Goal: Information Seeking & Learning: Learn about a topic

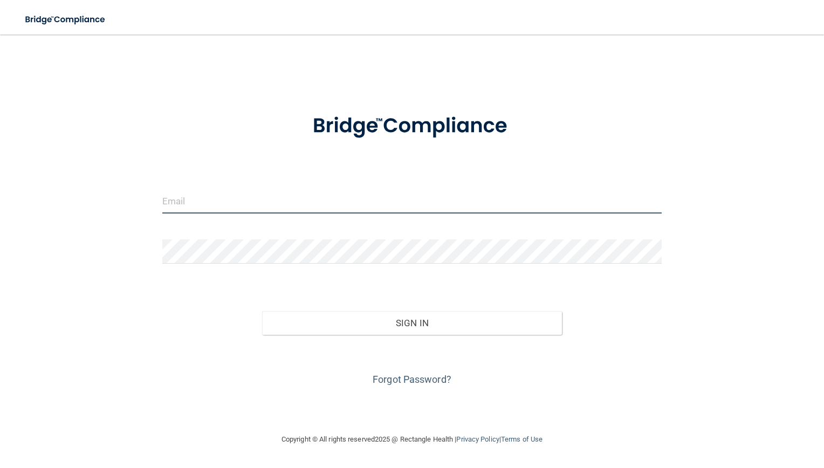
click at [222, 197] on input "email" at bounding box center [412, 201] width 500 height 24
click at [306, 195] on input "[EMAIL_ADDRESS][DOMAIN_NAME]" at bounding box center [412, 201] width 500 height 24
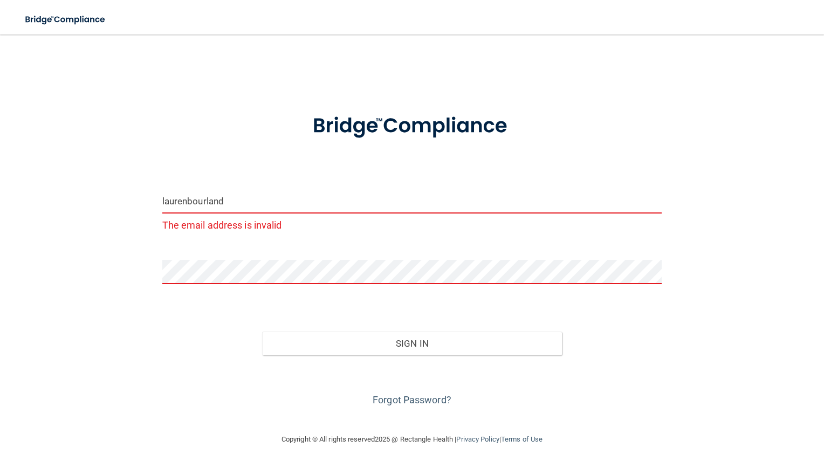
click at [263, 201] on input "laurenbourland" at bounding box center [412, 201] width 500 height 24
click at [300, 198] on input "laurenbourland" at bounding box center [412, 201] width 500 height 24
type input "[EMAIL_ADDRESS][DOMAIN_NAME]"
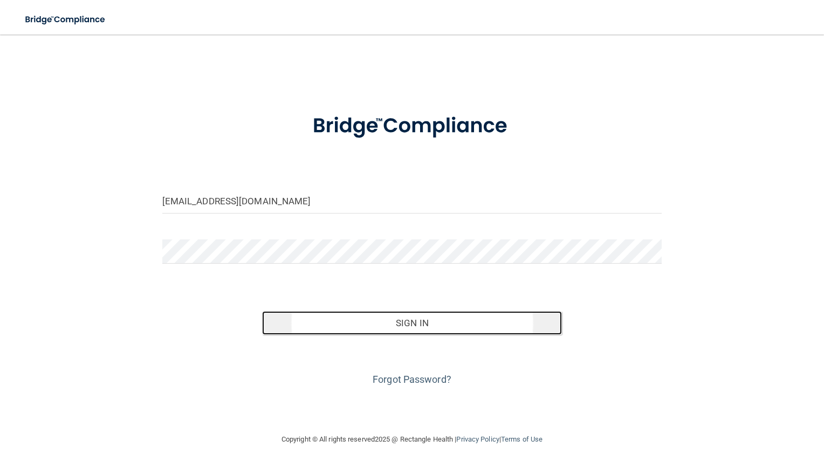
click at [404, 318] on button "Sign In" at bounding box center [412, 323] width 300 height 24
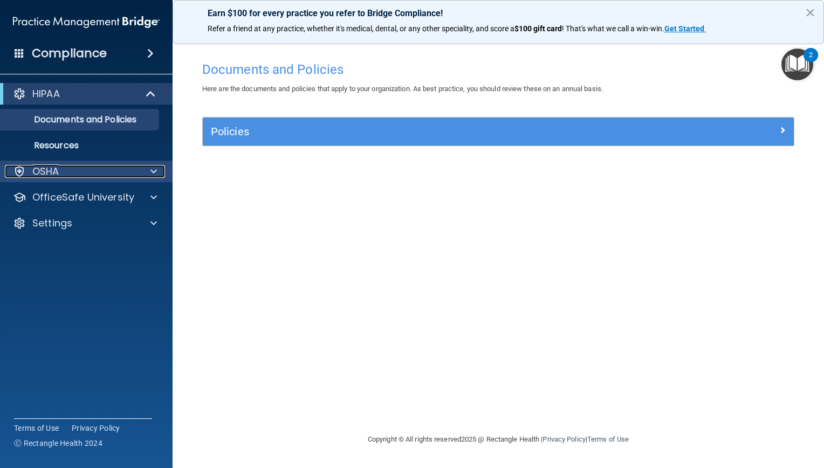
click at [78, 175] on div "OSHA" at bounding box center [72, 171] width 134 height 13
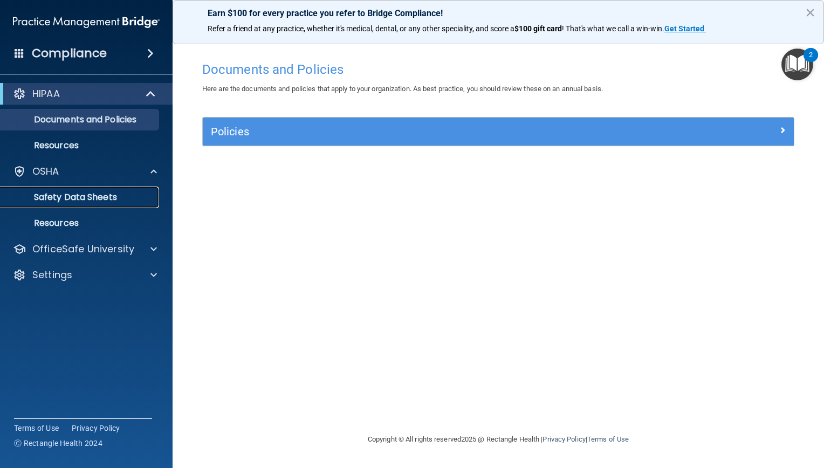
click at [80, 200] on p "Safety Data Sheets" at bounding box center [80, 197] width 147 height 11
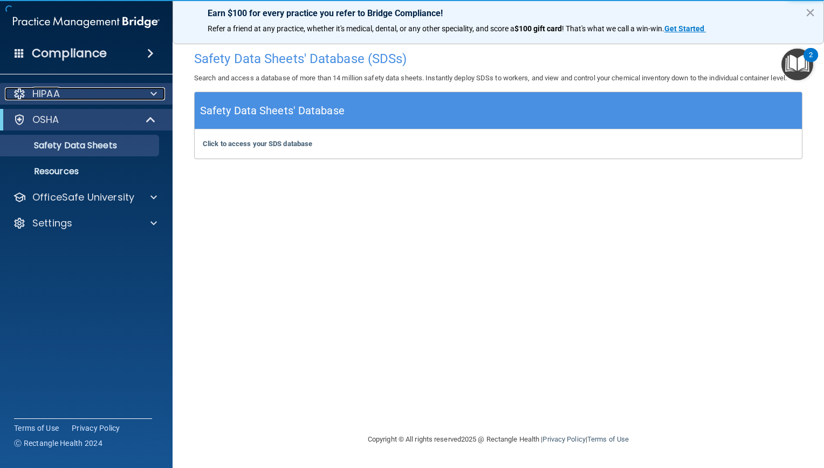
click at [51, 100] on p "HIPAA" at bounding box center [46, 93] width 28 height 13
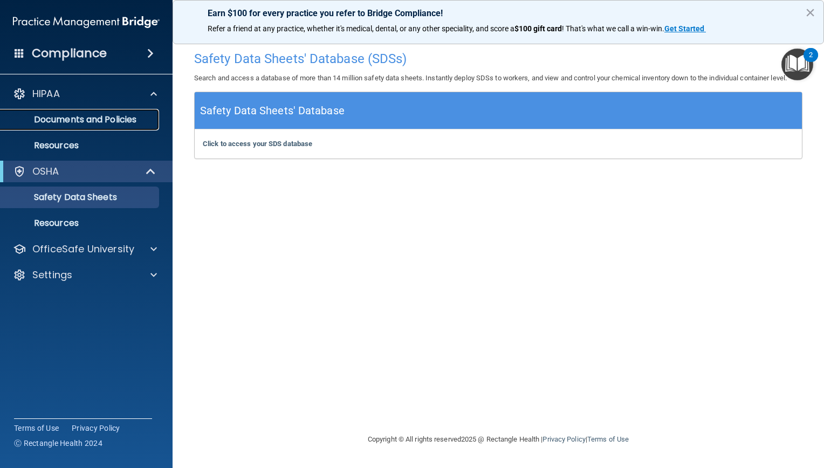
click at [56, 119] on p "Documents and Policies" at bounding box center [80, 119] width 147 height 11
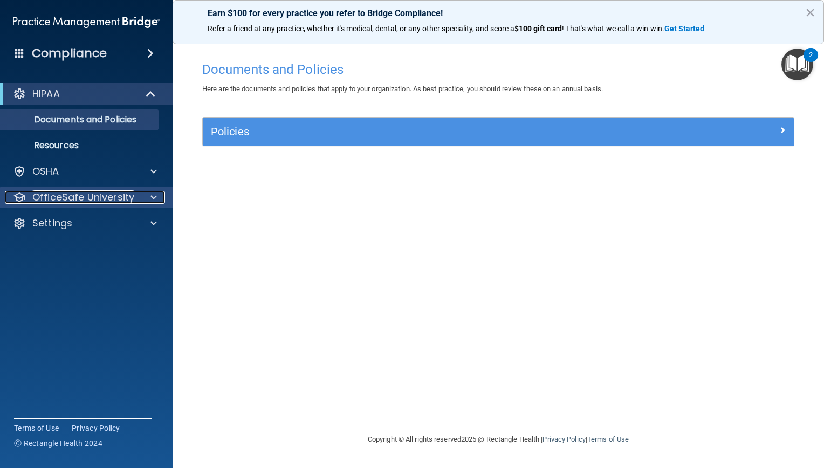
click at [106, 193] on p "OfficeSafe University" at bounding box center [83, 197] width 102 height 13
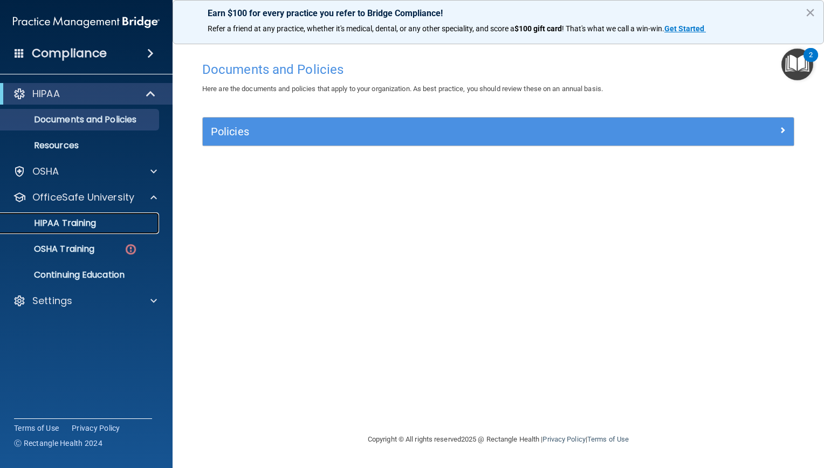
click at [86, 226] on p "HIPAA Training" at bounding box center [51, 223] width 89 height 11
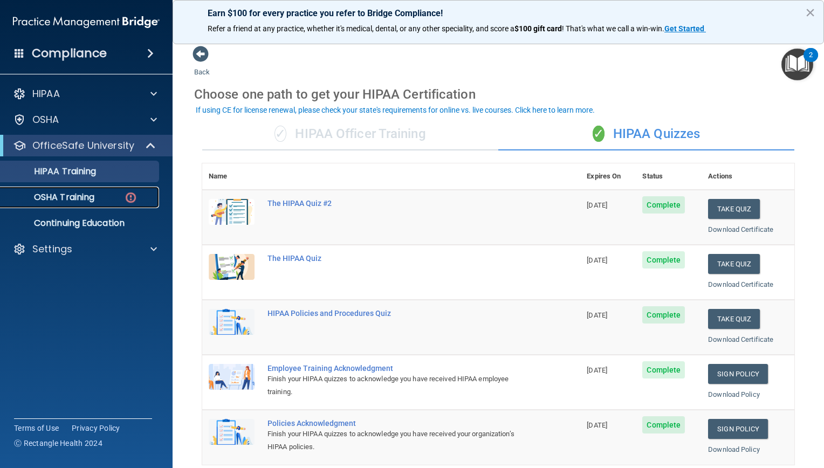
click at [65, 200] on p "OSHA Training" at bounding box center [50, 197] width 87 height 11
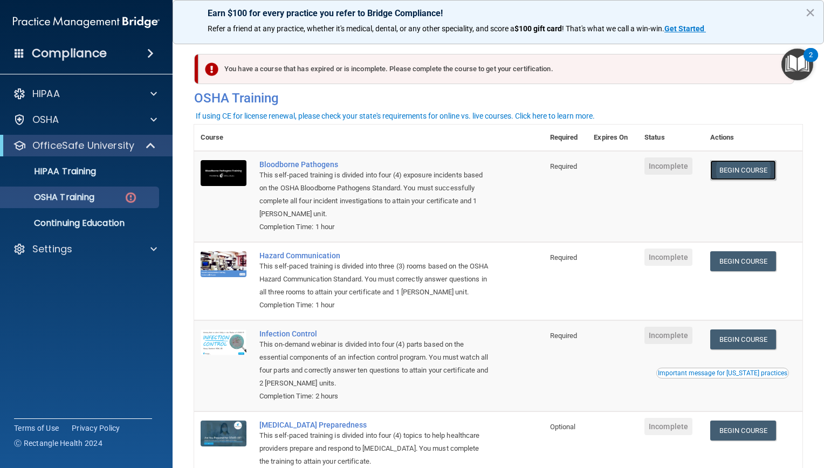
click at [731, 175] on link "Begin Course" at bounding box center [743, 170] width 66 height 20
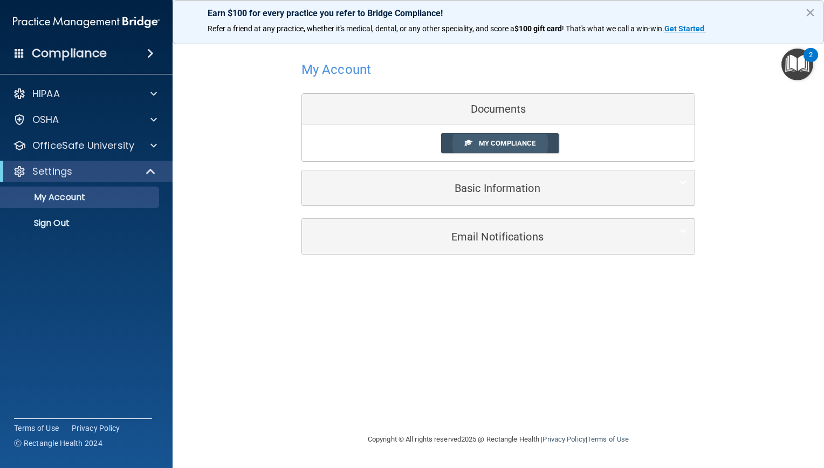
click at [497, 146] on span "My Compliance" at bounding box center [507, 143] width 57 height 8
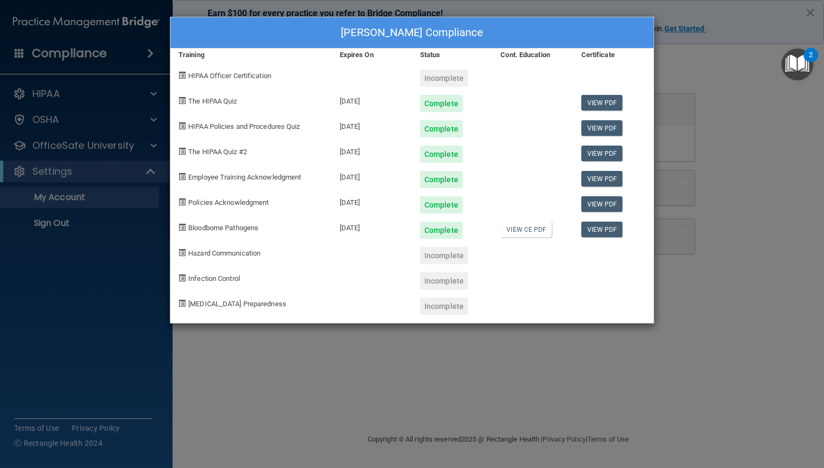
drag, startPoint x: 497, startPoint y: 147, endPoint x: 750, endPoint y: 164, distance: 254.1
click at [750, 164] on div "Lauren Bourland's Compliance Training Expires On Status Cont. Education Certifi…" at bounding box center [412, 234] width 824 height 468
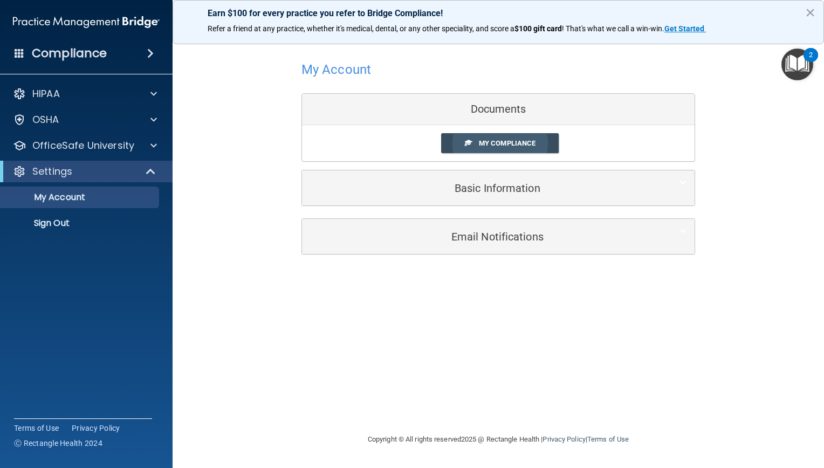
click at [496, 143] on span "My Compliance" at bounding box center [507, 143] width 57 height 8
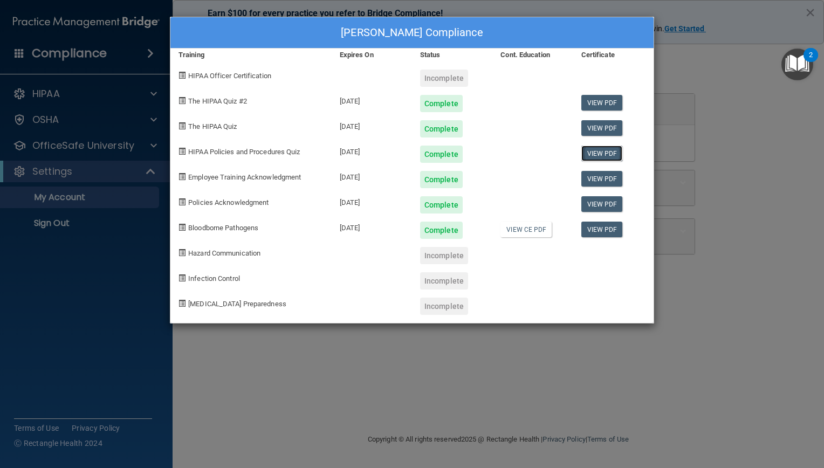
click at [590, 152] on link "View PDF" at bounding box center [602, 154] width 42 height 16
click at [596, 181] on link "View PDF" at bounding box center [602, 179] width 42 height 16
click at [589, 131] on link "View PDF" at bounding box center [602, 128] width 42 height 16
click at [598, 102] on link "View PDF" at bounding box center [602, 103] width 42 height 16
click at [589, 229] on link "View PDF" at bounding box center [602, 230] width 42 height 16
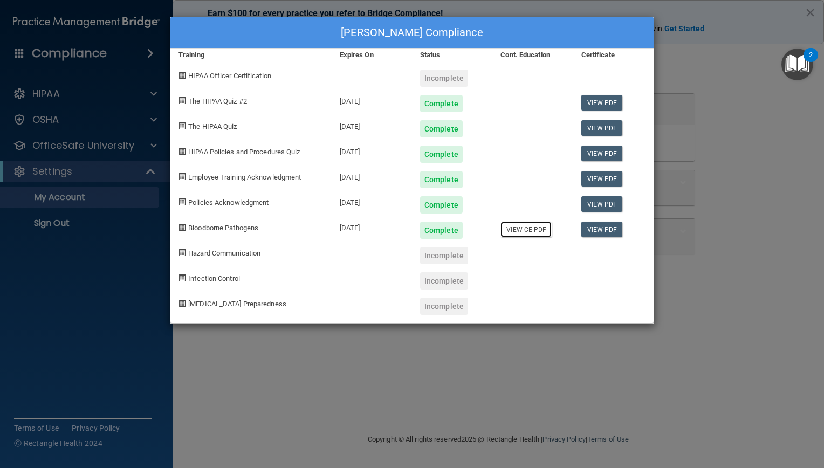
click at [521, 232] on link "View CE PDF" at bounding box center [525, 230] width 51 height 16
click at [602, 203] on link "View PDF" at bounding box center [602, 204] width 42 height 16
click at [600, 152] on link "View PDF" at bounding box center [602, 154] width 42 height 16
click at [604, 156] on link "View PDF" at bounding box center [602, 154] width 42 height 16
click at [602, 128] on link "View PDF" at bounding box center [602, 128] width 42 height 16
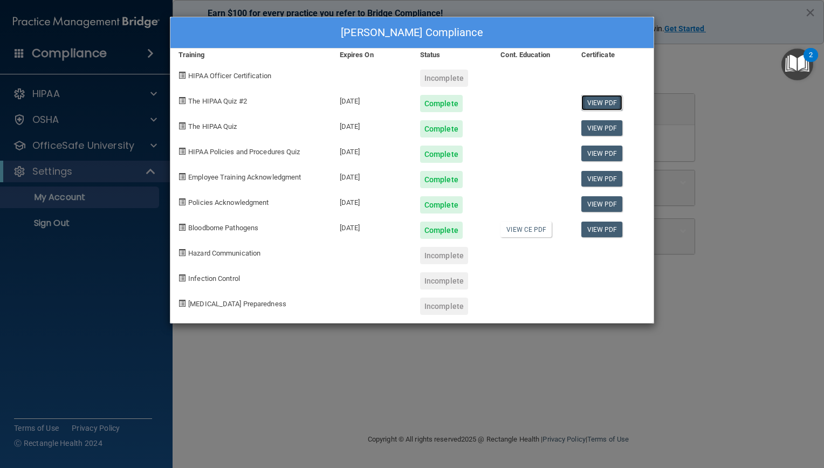
click at [607, 104] on link "View PDF" at bounding box center [602, 103] width 42 height 16
click at [687, 324] on div "Lauren Bourland's Compliance Training Expires On Status Cont. Education Certifi…" at bounding box center [412, 234] width 824 height 468
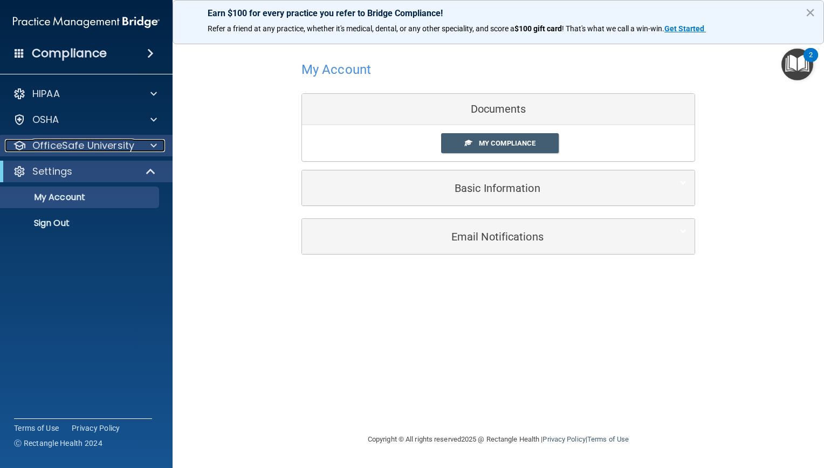
click at [80, 150] on p "OfficeSafe University" at bounding box center [83, 145] width 102 height 13
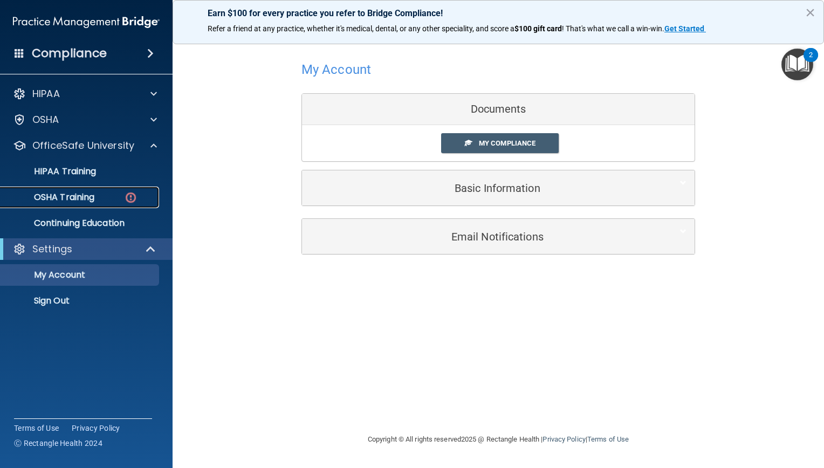
click at [71, 195] on p "OSHA Training" at bounding box center [50, 197] width 87 height 11
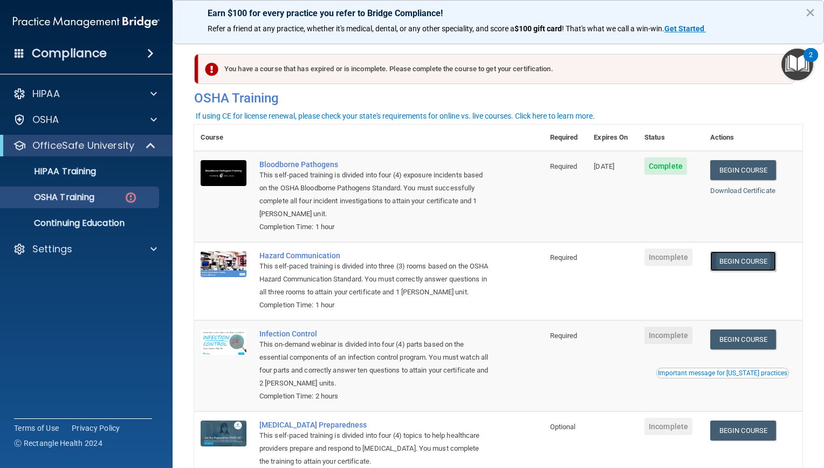
click at [733, 260] on link "Begin Course" at bounding box center [743, 261] width 66 height 20
click at [733, 258] on link "Begin Course" at bounding box center [743, 261] width 66 height 20
click at [71, 197] on p "OSHA Training" at bounding box center [50, 197] width 87 height 11
click at [73, 175] on p "HIPAA Training" at bounding box center [51, 171] width 89 height 11
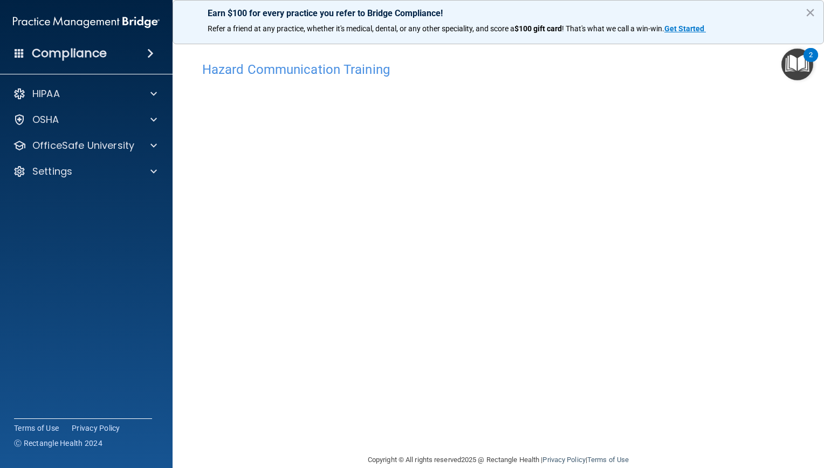
click at [800, 64] on img "Open Resource Center, 2 new notifications" at bounding box center [797, 65] width 32 height 32
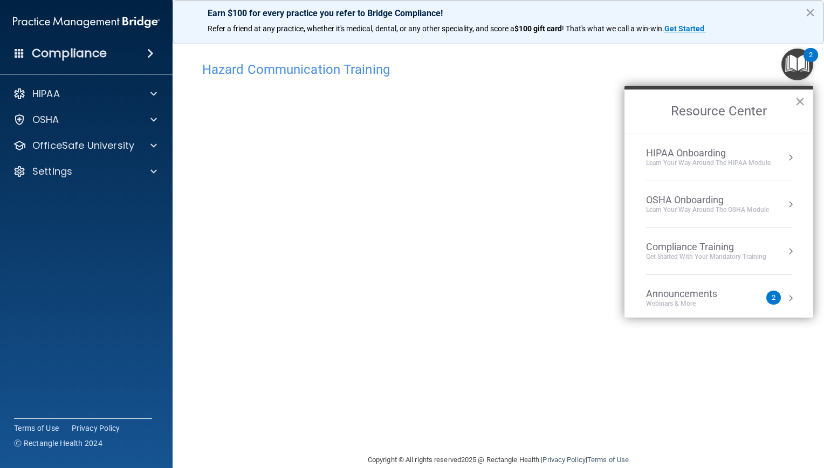
click at [800, 64] on img "Open Resource Center, 2 new notifications" at bounding box center [797, 65] width 32 height 32
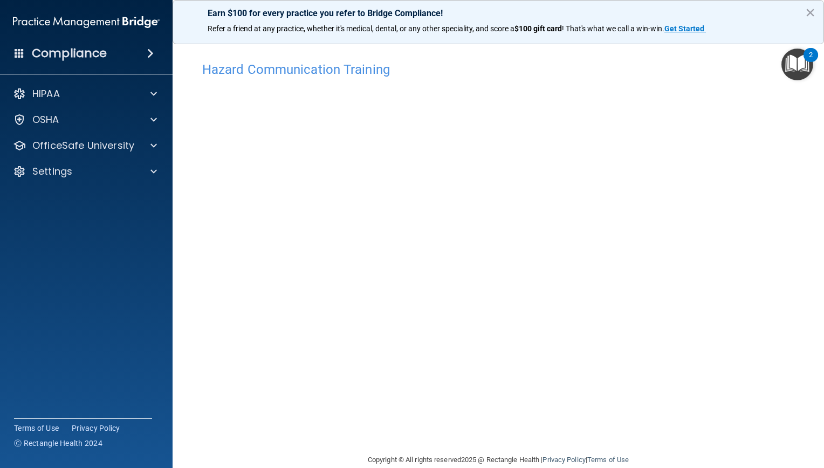
click at [325, 72] on h4 "Hazard Communication Training" at bounding box center [498, 70] width 592 height 14
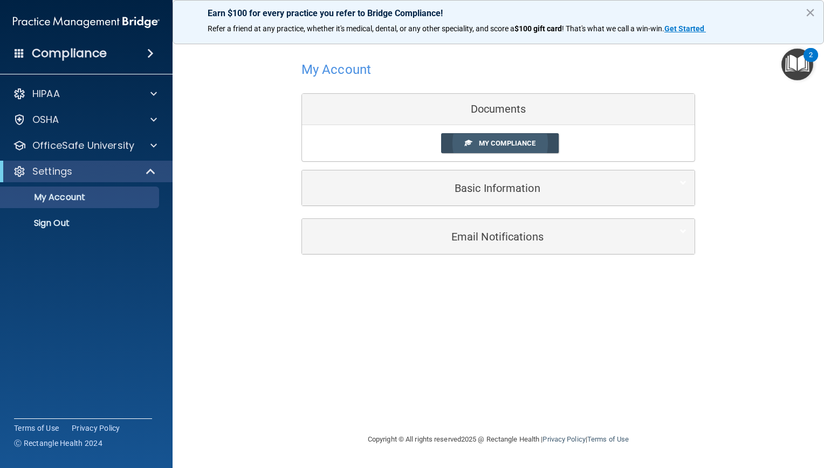
click at [479, 147] on link "My Compliance" at bounding box center [500, 143] width 118 height 20
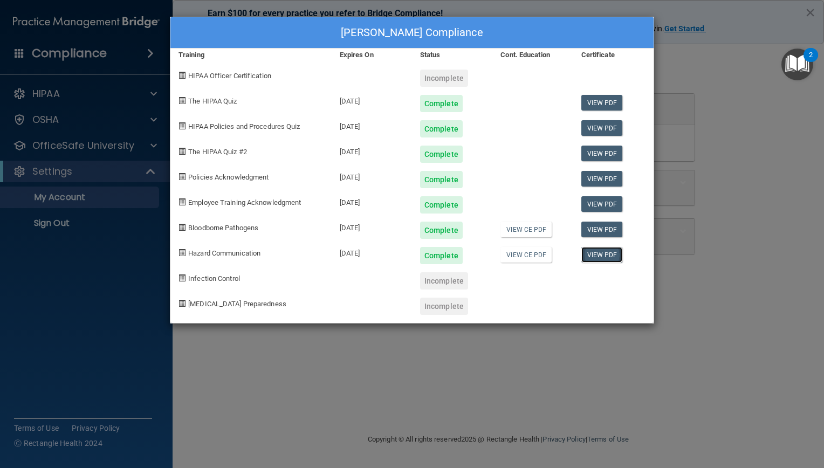
click at [589, 253] on link "View PDF" at bounding box center [602, 255] width 42 height 16
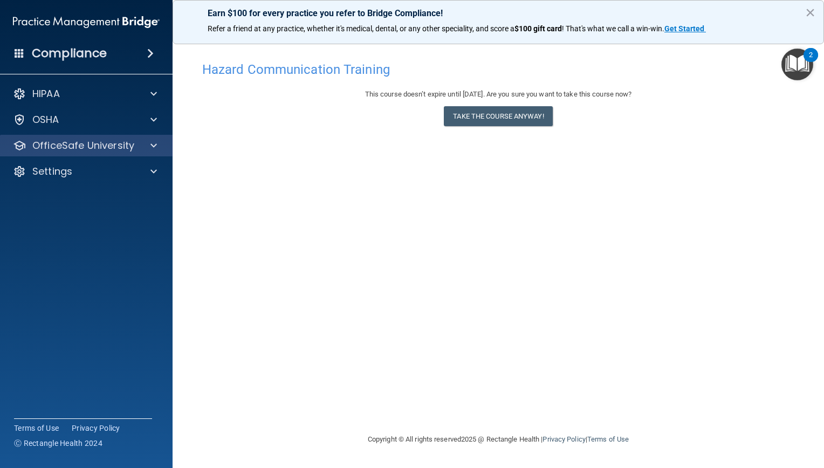
click at [73, 136] on div "OfficeSafe University" at bounding box center [86, 146] width 173 height 22
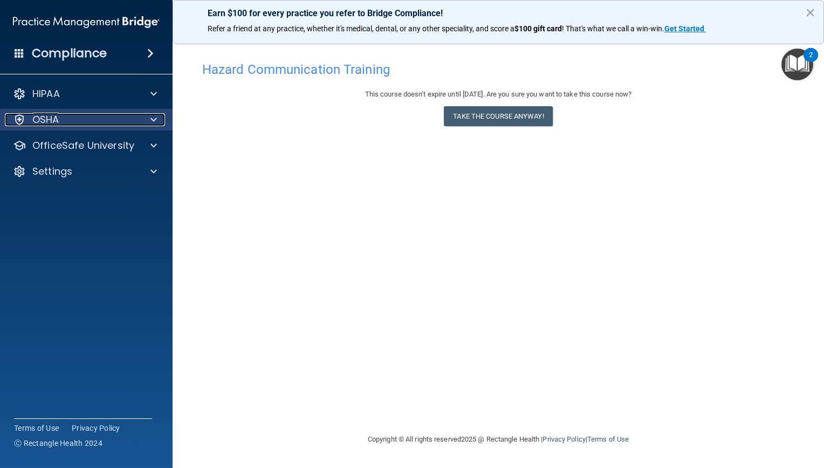
click at [67, 119] on div "OSHA" at bounding box center [72, 119] width 134 height 13
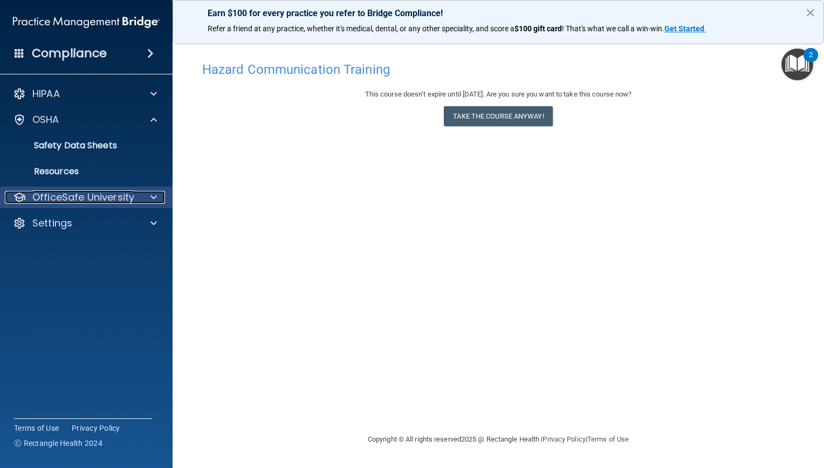
click at [66, 196] on p "OfficeSafe University" at bounding box center [83, 197] width 102 height 13
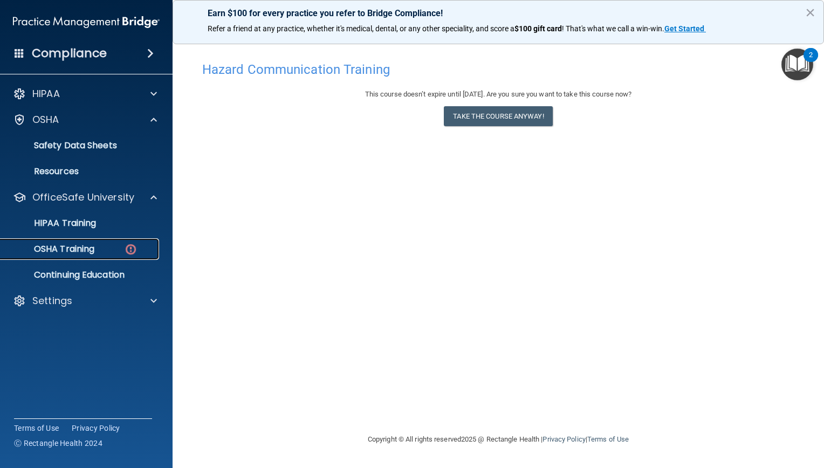
click at [76, 244] on p "OSHA Training" at bounding box center [50, 249] width 87 height 11
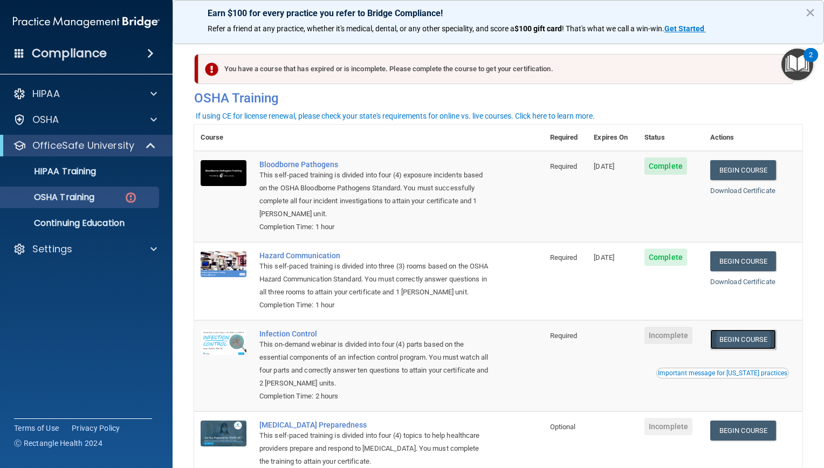
click at [731, 349] on link "Begin Course" at bounding box center [743, 340] width 66 height 20
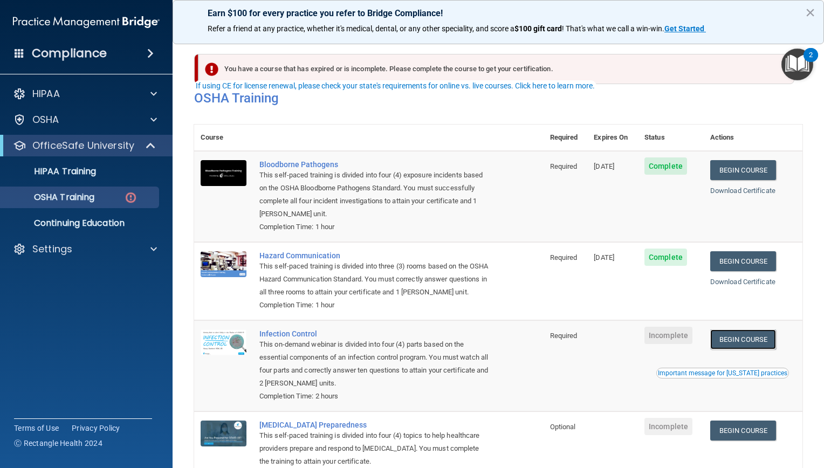
scroll to position [54, 0]
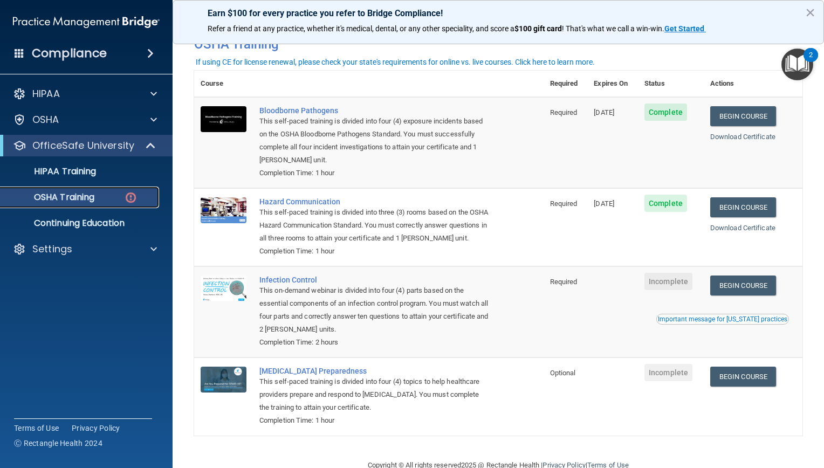
click at [80, 205] on link "OSHA Training" at bounding box center [74, 198] width 170 height 22
click at [70, 178] on link "HIPAA Training" at bounding box center [74, 172] width 170 height 22
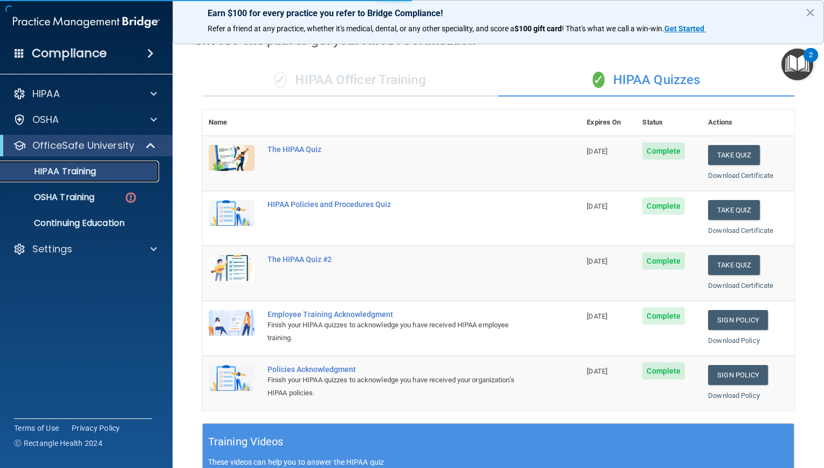
scroll to position [317, 0]
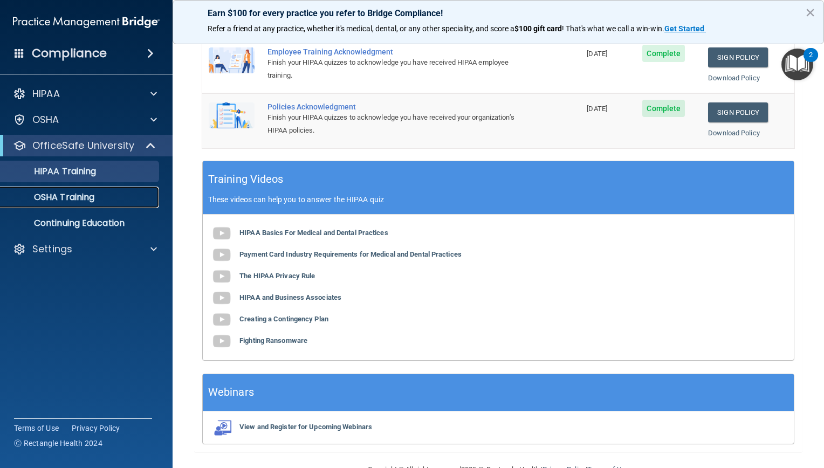
click at [52, 201] on p "OSHA Training" at bounding box center [50, 197] width 87 height 11
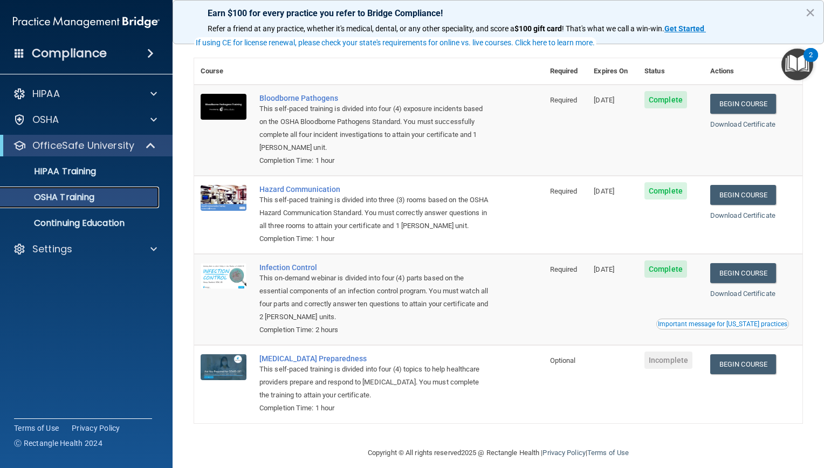
scroll to position [54, 0]
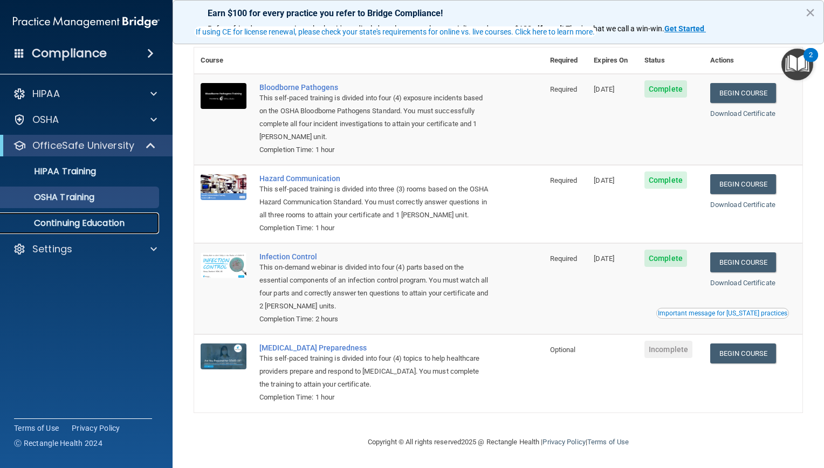
click at [88, 223] on p "Continuing Education" at bounding box center [80, 223] width 147 height 11
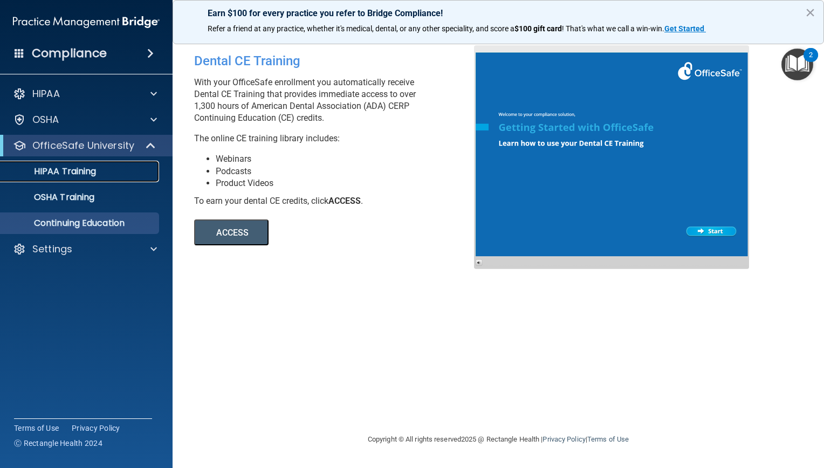
click at [71, 177] on link "HIPAA Training" at bounding box center [74, 172] width 170 height 22
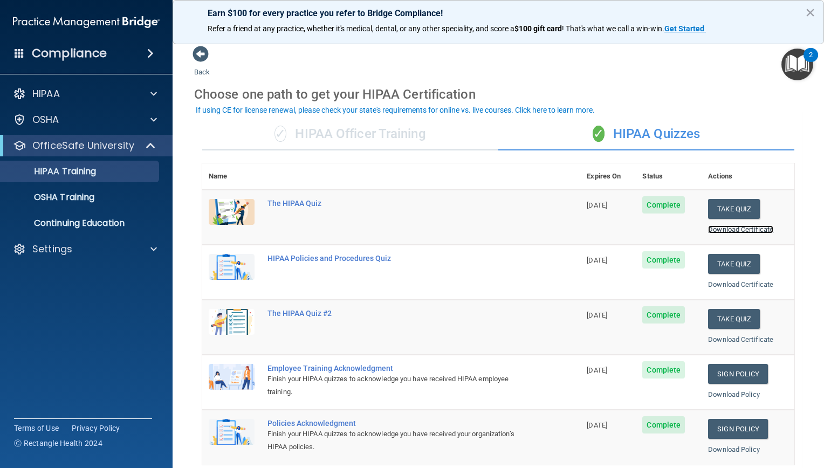
click at [717, 229] on link "Download Certificate" at bounding box center [740, 229] width 65 height 8
click at [718, 282] on link "Download Certificate" at bounding box center [740, 284] width 65 height 8
click at [723, 337] on link "Download Certificate" at bounding box center [740, 339] width 65 height 8
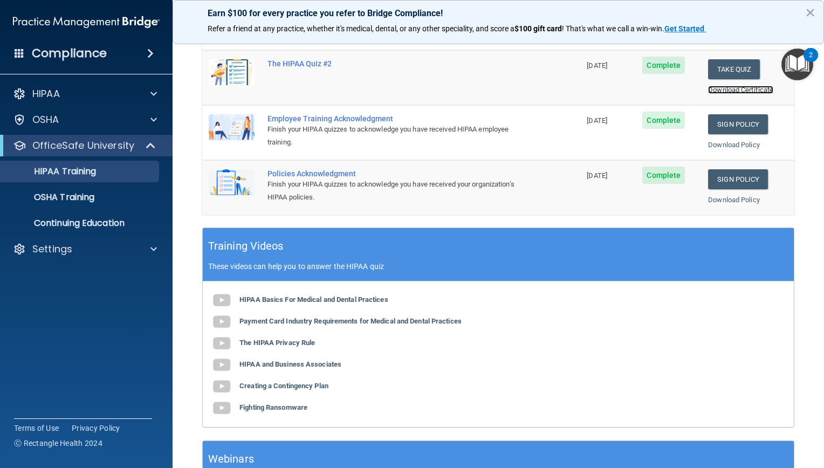
scroll to position [180, 0]
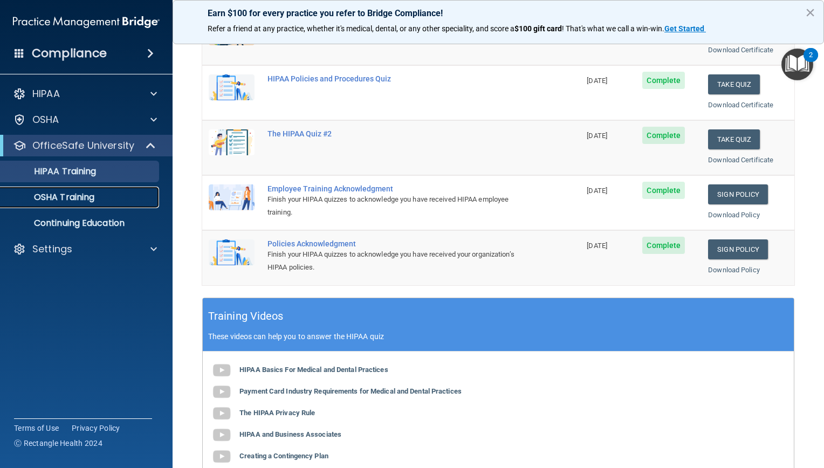
click at [75, 201] on p "OSHA Training" at bounding box center [50, 197] width 87 height 11
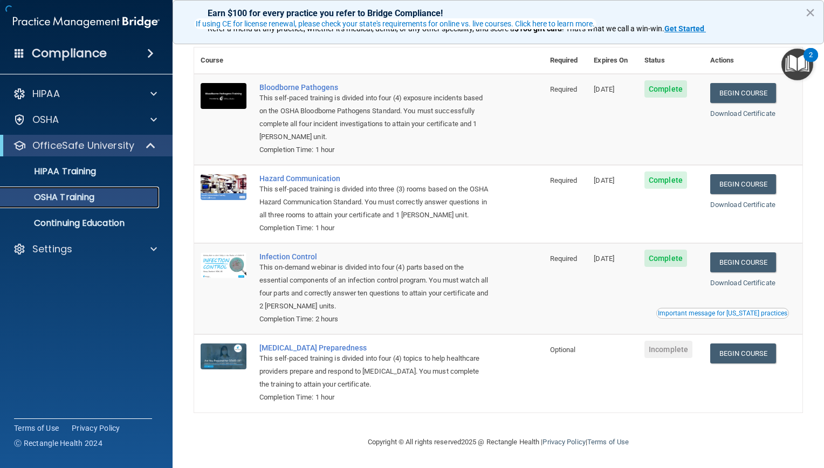
scroll to position [61, 0]
click at [737, 352] on link "Begin Course" at bounding box center [743, 354] width 66 height 20
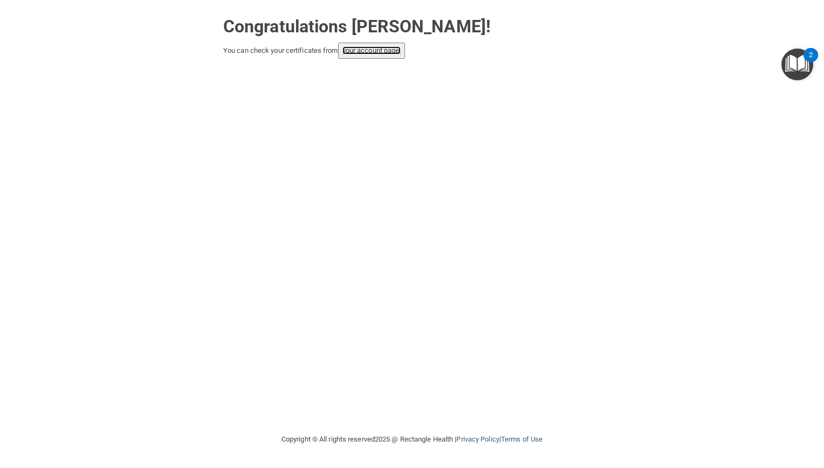
click at [380, 51] on link "your account page!" at bounding box center [371, 50] width 59 height 8
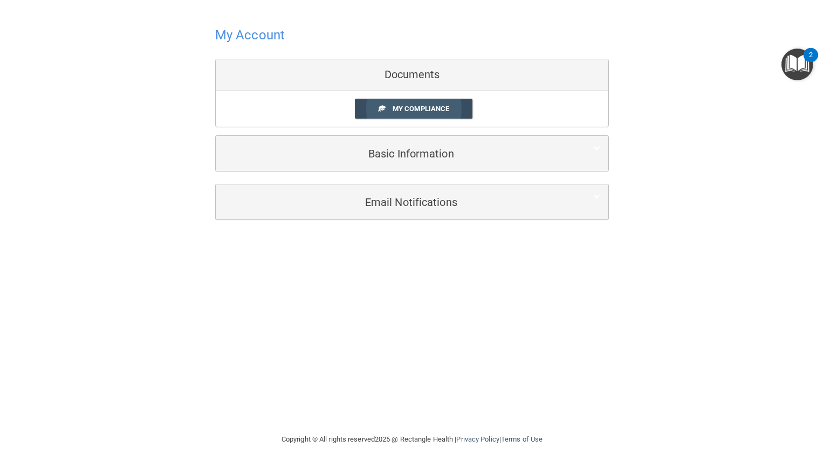
click at [405, 104] on link "My Compliance" at bounding box center [414, 109] width 118 height 20
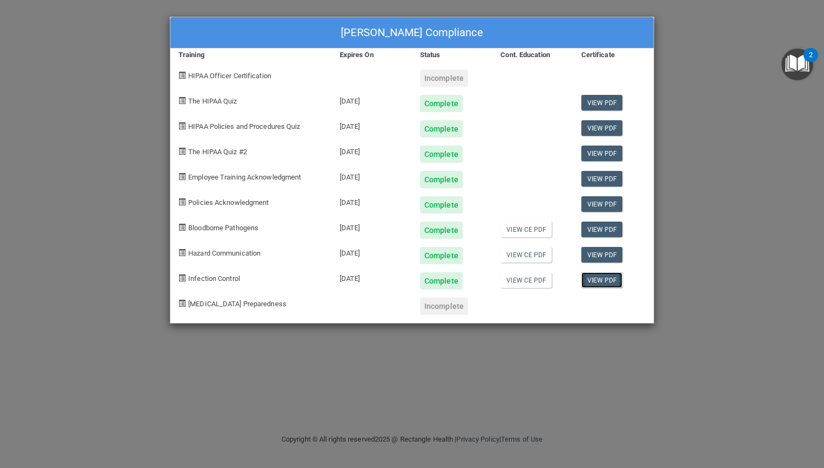
click at [604, 282] on link "View PDF" at bounding box center [602, 280] width 42 height 16
click at [589, 102] on link "View PDF" at bounding box center [602, 103] width 42 height 16
click at [599, 124] on link "View PDF" at bounding box center [602, 128] width 42 height 16
click at [600, 155] on link "View PDF" at bounding box center [602, 154] width 42 height 16
click at [596, 130] on link "View PDF" at bounding box center [602, 128] width 42 height 16
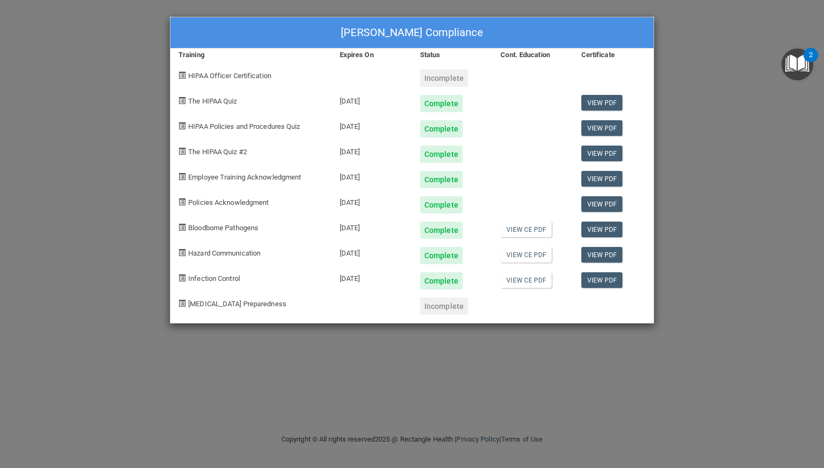
click at [680, 100] on div "[PERSON_NAME] Compliance Training Expires On Status Cont. Education Certificate…" at bounding box center [412, 234] width 824 height 468
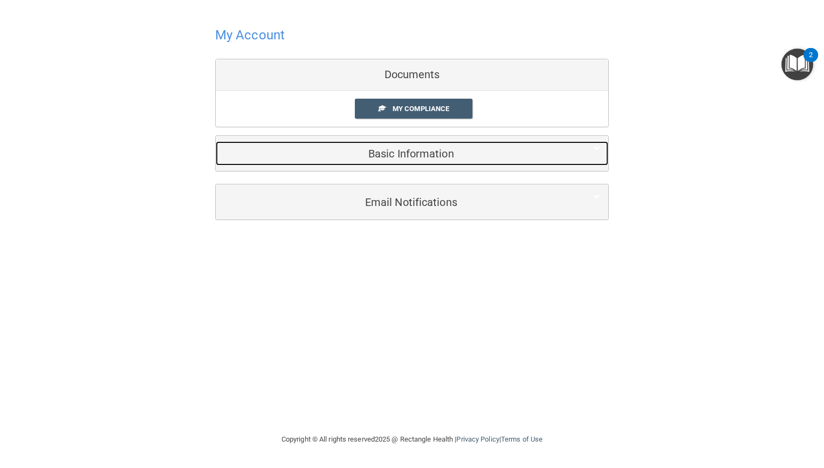
click at [445, 155] on h5 "Basic Information" at bounding box center [396, 154] width 344 height 12
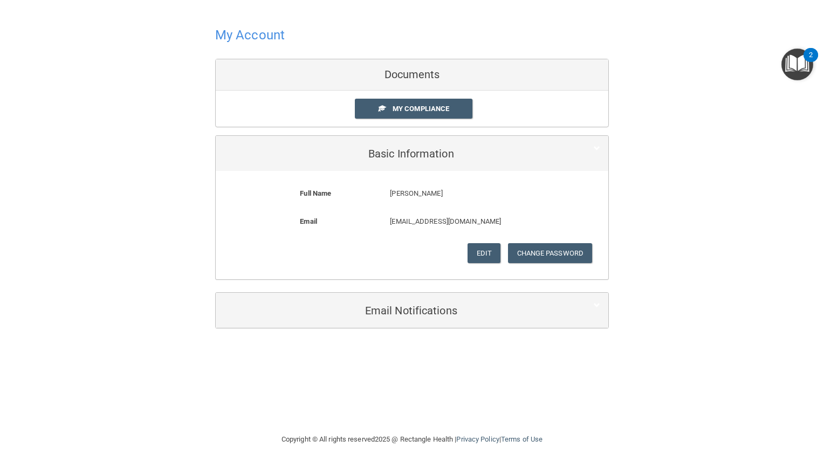
click at [733, 217] on div "My Account Documents My Compliance My Compliance My BAA Basic Information Full …" at bounding box center [412, 176] width 781 height 330
click at [442, 77] on div "Documents" at bounding box center [412, 74] width 393 height 31
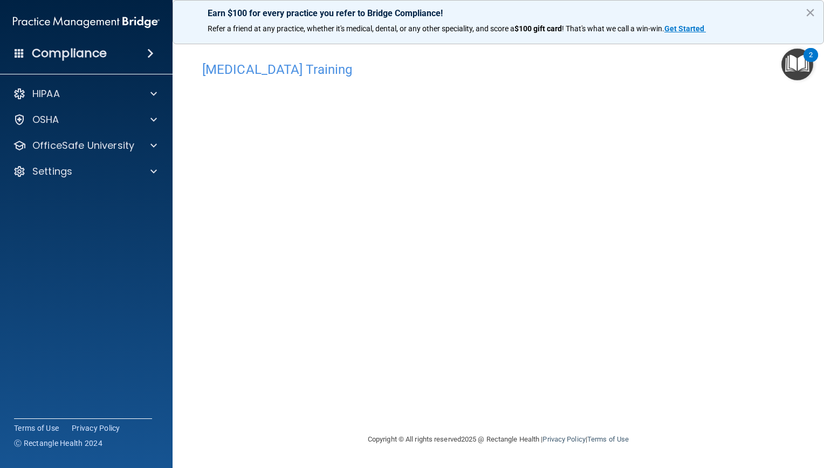
drag, startPoint x: 722, startPoint y: 415, endPoint x: 595, endPoint y: 415, distance: 126.7
click at [595, 415] on div "[MEDICAL_DATA] Training This course doesn’t expire until . Are you sure you wan…" at bounding box center [498, 244] width 608 height 377
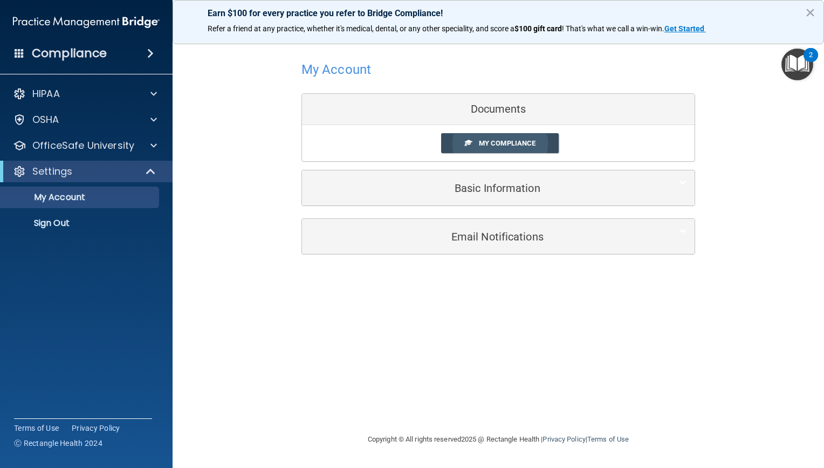
click at [488, 140] on span "My Compliance" at bounding box center [507, 143] width 57 height 8
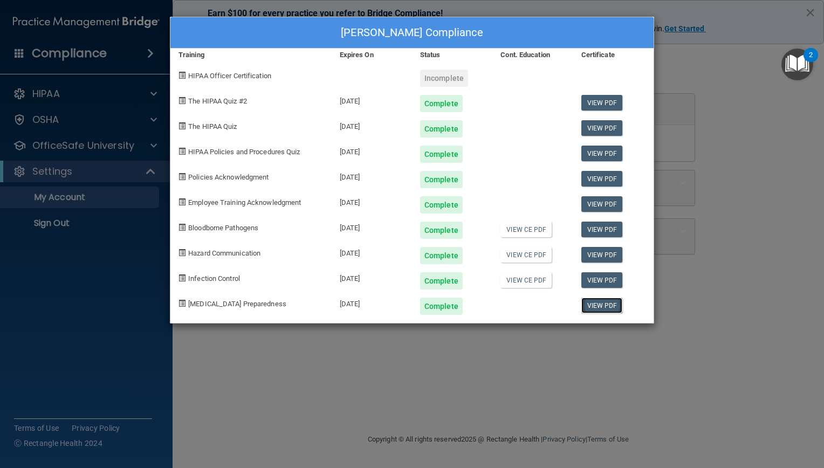
click at [599, 305] on link "View PDF" at bounding box center [602, 306] width 42 height 16
click at [529, 279] on link "View CE PDF" at bounding box center [525, 280] width 51 height 16
click at [522, 257] on link "View CE PDF" at bounding box center [525, 255] width 51 height 16
click at [756, 238] on div "[PERSON_NAME] Compliance Training Expires On Status Cont. Education Certificate…" at bounding box center [412, 234] width 824 height 468
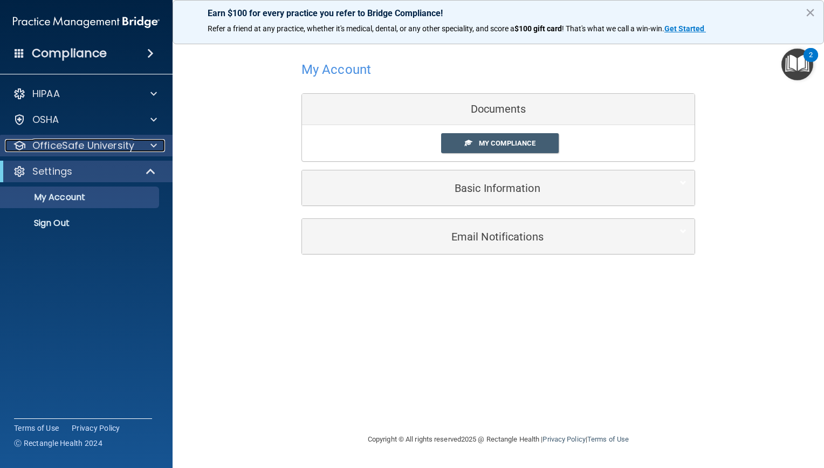
click at [65, 150] on p "OfficeSafe University" at bounding box center [83, 145] width 102 height 13
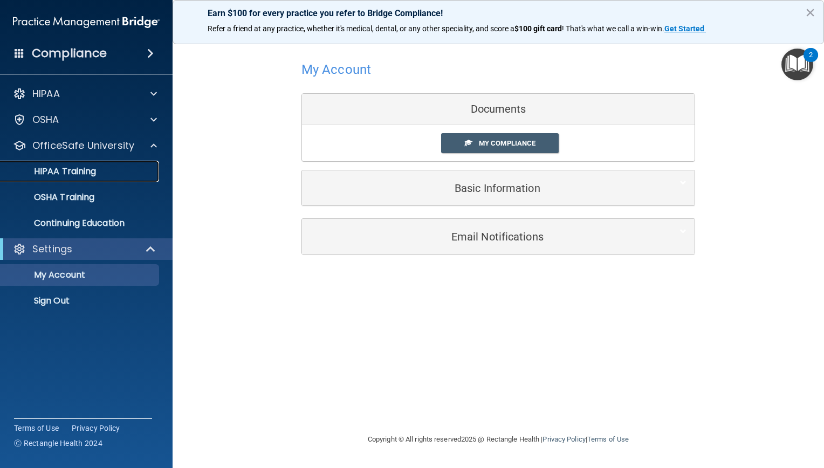
click at [63, 164] on link "HIPAA Training" at bounding box center [74, 172] width 170 height 22
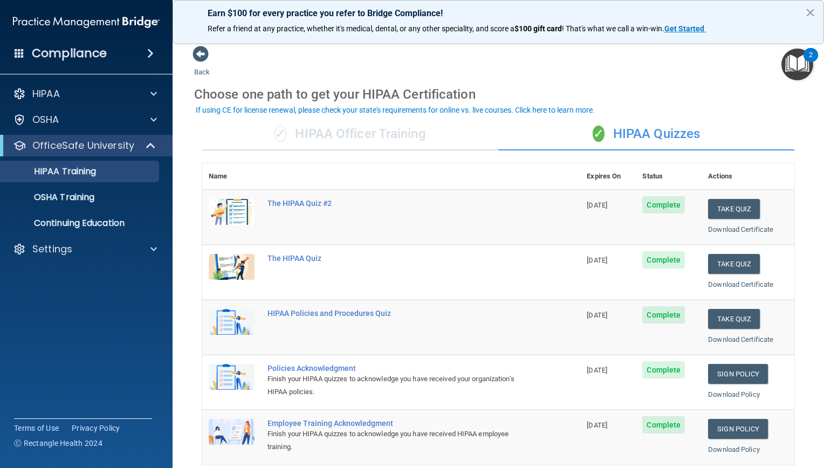
click at [330, 128] on div "✓ HIPAA Officer Training" at bounding box center [350, 134] width 296 height 32
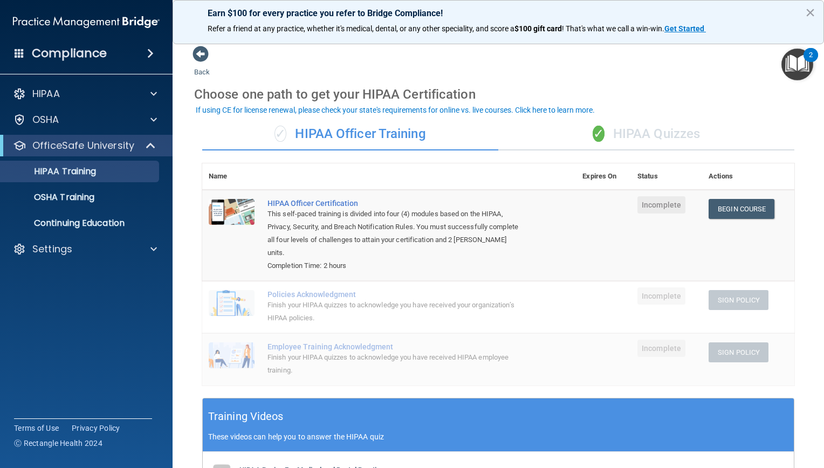
click at [646, 141] on div "✓ HIPAA Quizzes" at bounding box center [646, 134] width 296 height 32
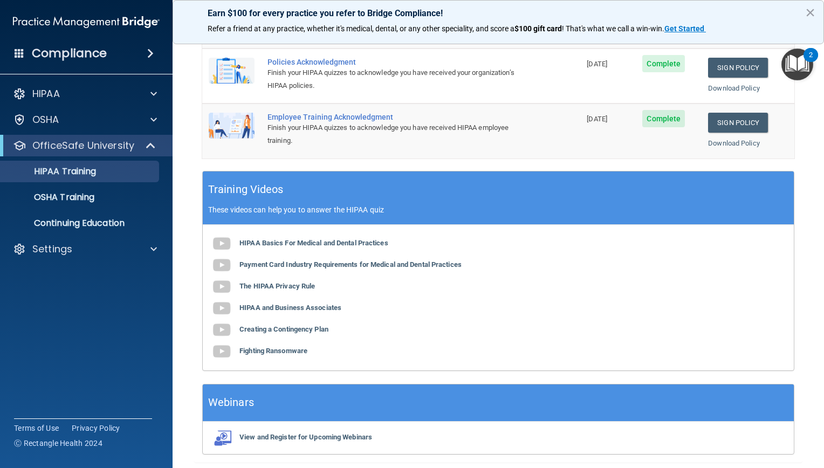
scroll to position [341, 0]
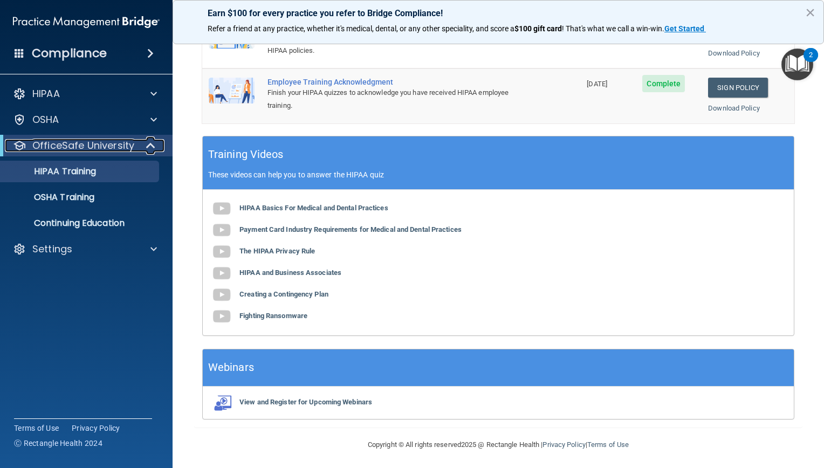
click at [78, 148] on p "OfficeSafe University" at bounding box center [83, 145] width 102 height 13
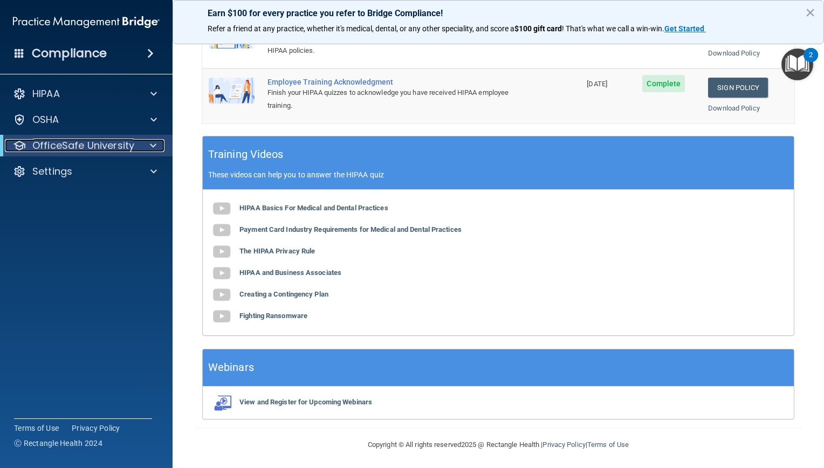
click at [78, 146] on p "OfficeSafe University" at bounding box center [83, 145] width 102 height 13
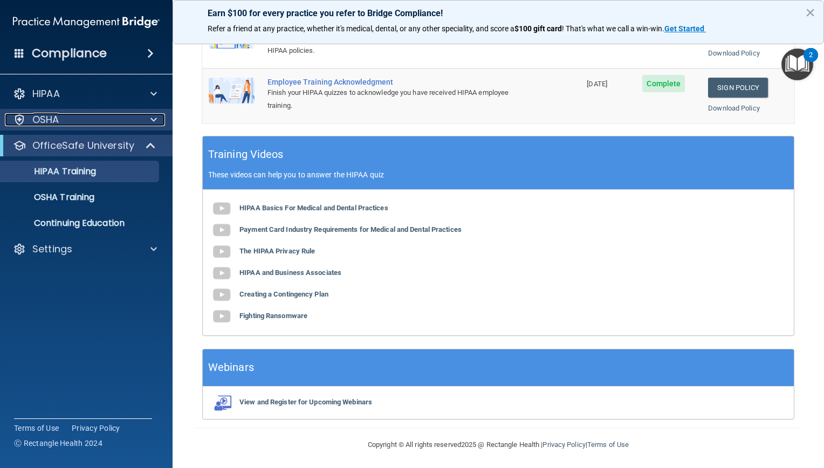
click at [83, 123] on div "OSHA" at bounding box center [72, 119] width 134 height 13
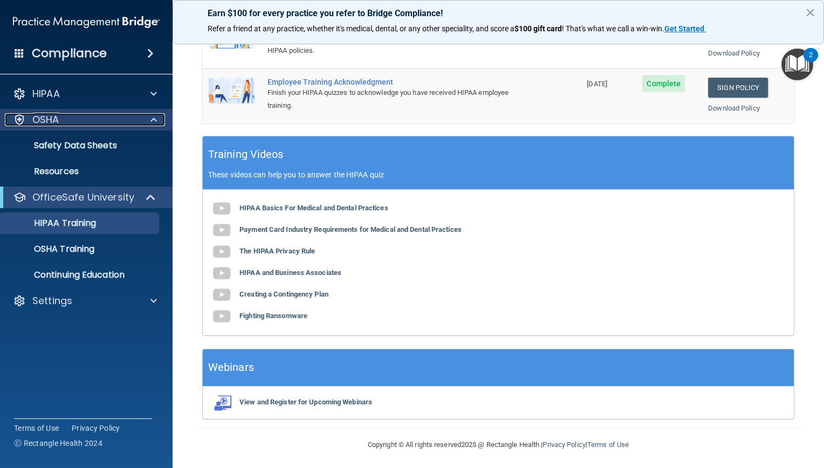
click at [83, 123] on div "OSHA" at bounding box center [72, 119] width 134 height 13
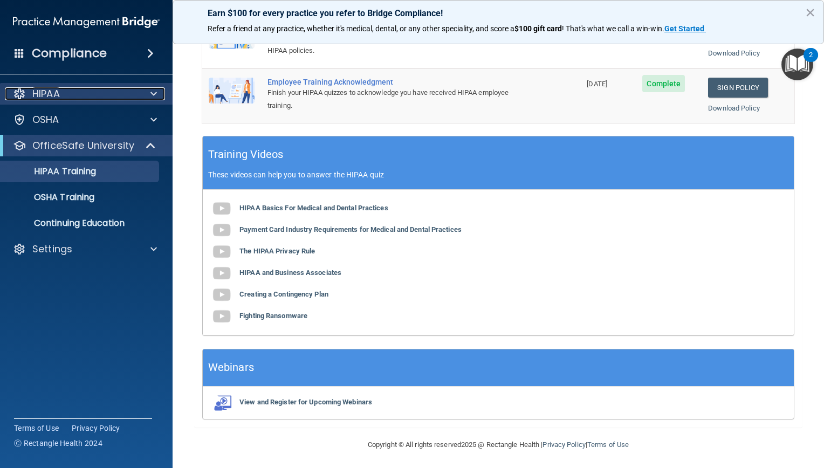
click at [82, 97] on div "HIPAA" at bounding box center [72, 93] width 134 height 13
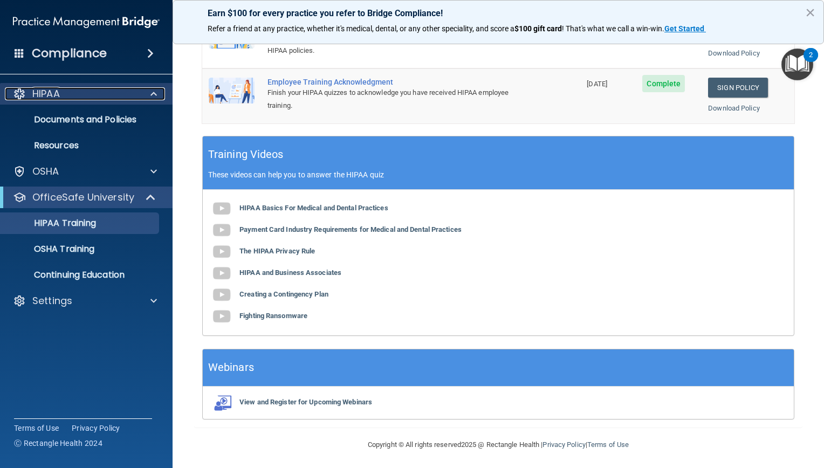
click at [82, 95] on div "HIPAA" at bounding box center [72, 93] width 134 height 13
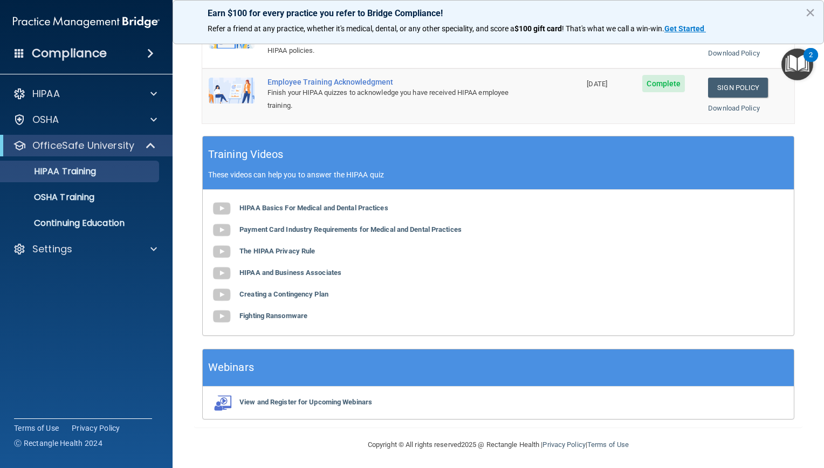
click at [73, 54] on h4 "Compliance" at bounding box center [69, 53] width 75 height 15
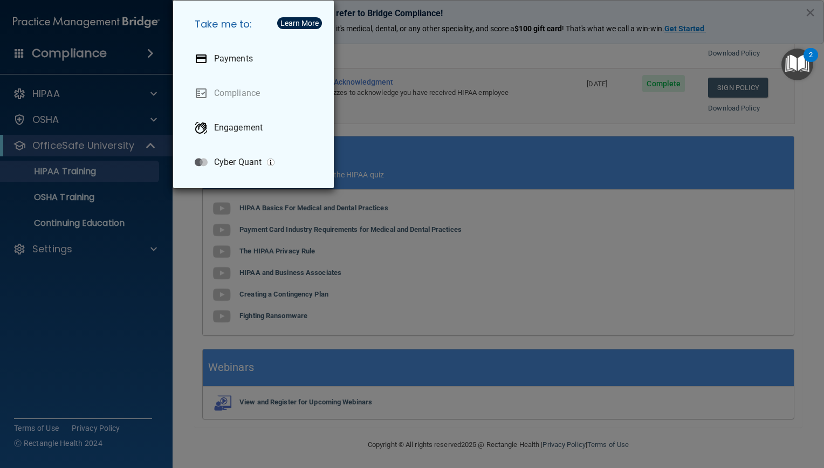
click at [73, 53] on div "Take me to: Payments Compliance Engagement Cyber Quant" at bounding box center [412, 234] width 824 height 468
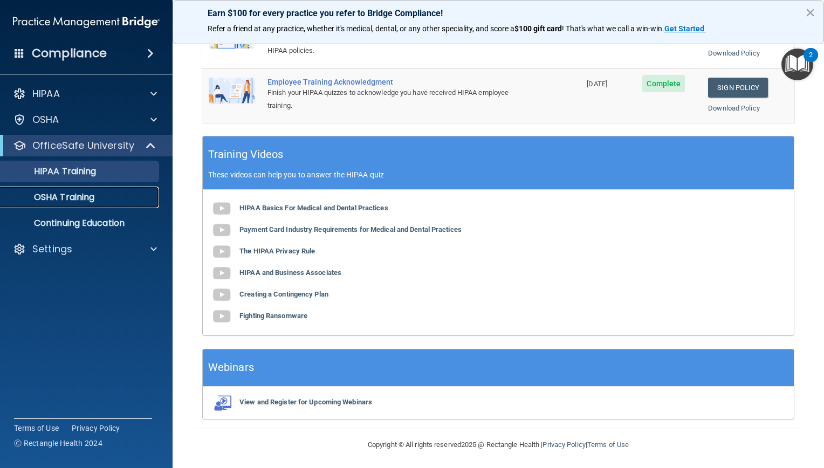
click at [54, 190] on link "OSHA Training" at bounding box center [74, 198] width 170 height 22
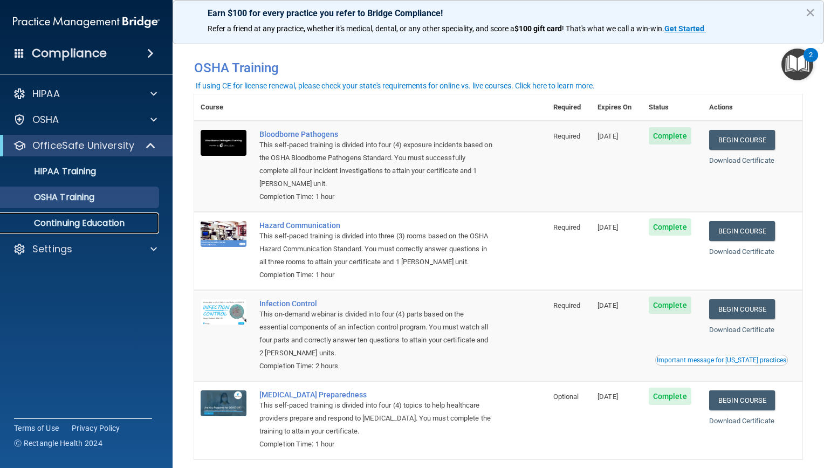
click at [88, 224] on p "Continuing Education" at bounding box center [80, 223] width 147 height 11
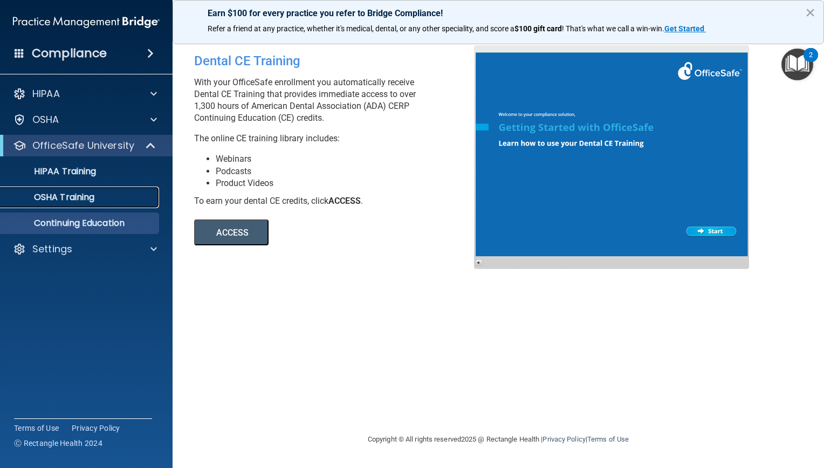
click at [78, 201] on p "OSHA Training" at bounding box center [50, 197] width 87 height 11
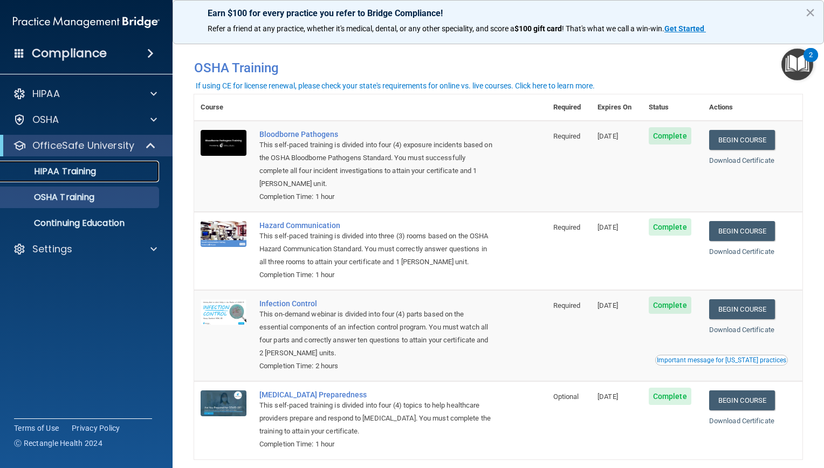
click at [73, 173] on p "HIPAA Training" at bounding box center [51, 171] width 89 height 11
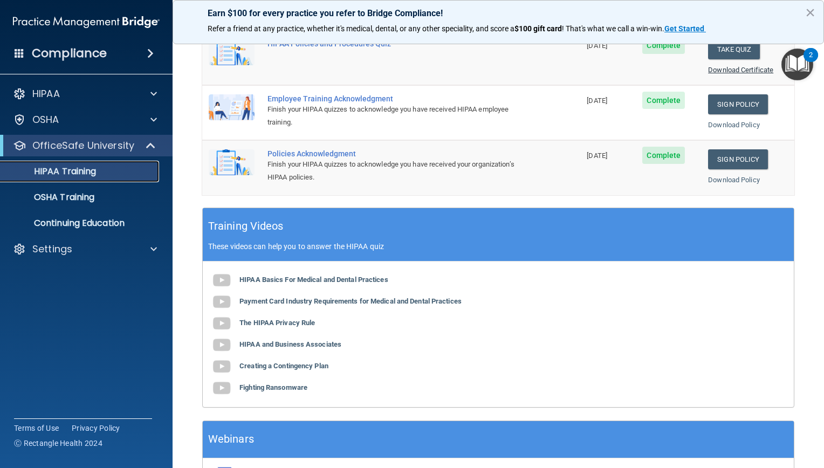
scroll to position [341, 0]
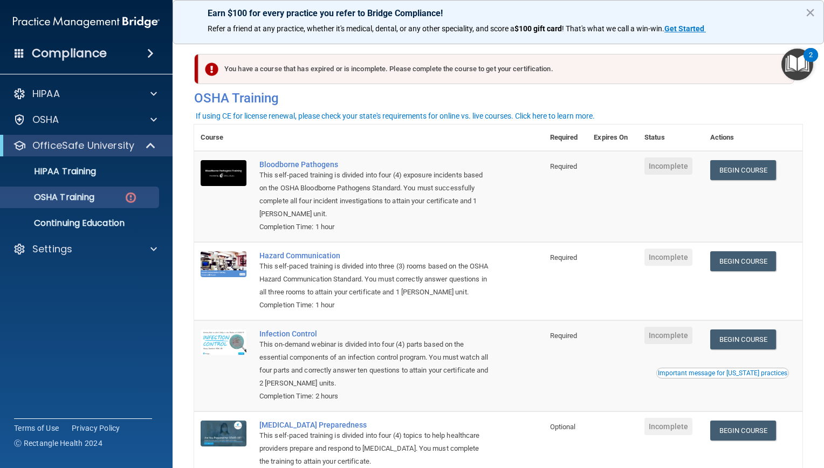
click at [86, 57] on h4 "Compliance" at bounding box center [69, 53] width 75 height 15
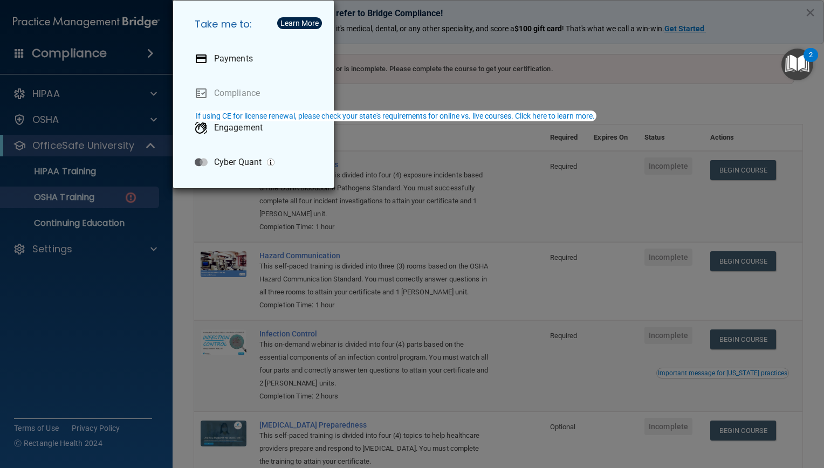
click at [615, 112] on div "Take me to: Payments Compliance Engagement Cyber Quant" at bounding box center [412, 234] width 824 height 468
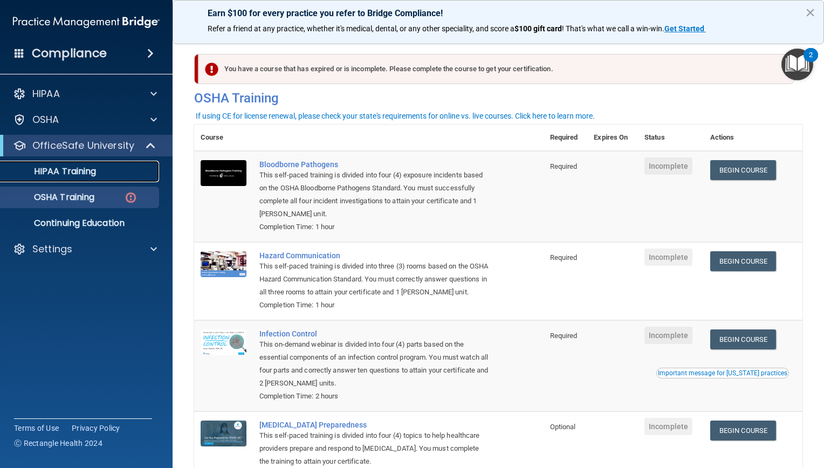
click at [65, 166] on link "HIPAA Training" at bounding box center [74, 172] width 170 height 22
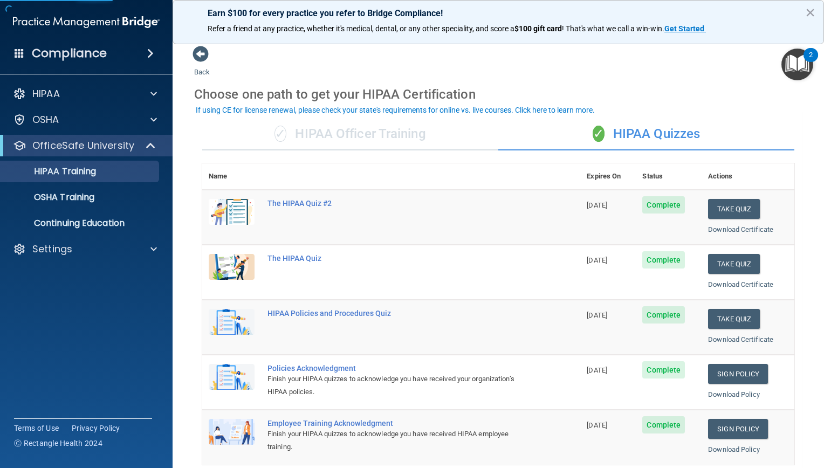
click at [61, 186] on ul "HIPAA Training OSHA Training Continuing Education" at bounding box center [86, 195] width 195 height 78
click at [44, 250] on p "Settings" at bounding box center [52, 249] width 40 height 13
click at [45, 298] on p "Sign Out" at bounding box center [80, 301] width 147 height 11
